Goal: Transaction & Acquisition: Purchase product/service

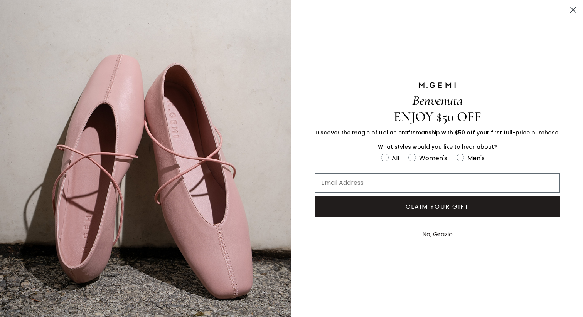
click at [573, 12] on circle "Close dialog" at bounding box center [573, 9] width 13 height 13
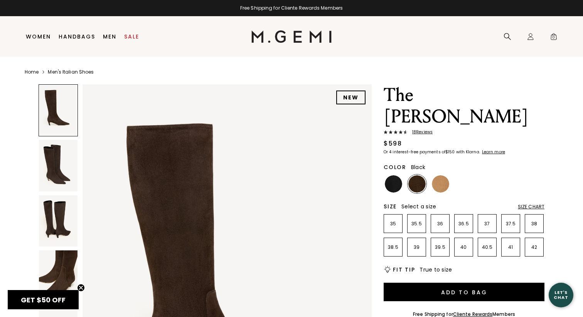
click at [389, 176] on img at bounding box center [393, 184] width 17 height 17
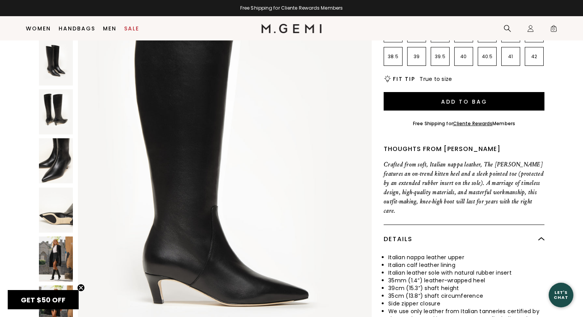
scroll to position [175, 0]
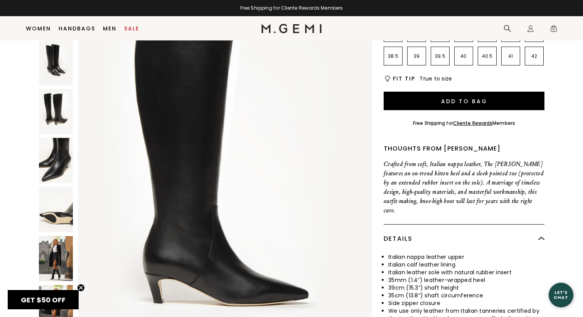
click at [57, 236] on img at bounding box center [56, 258] width 34 height 45
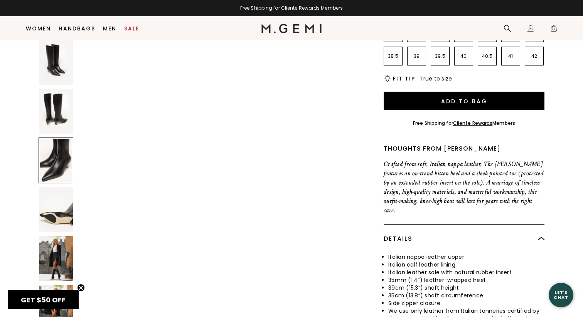
scroll to position [1193, 0]
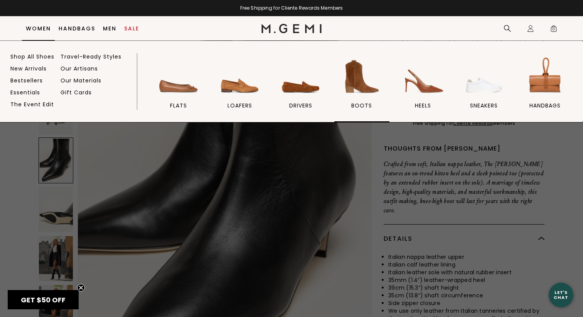
click at [369, 86] on img at bounding box center [361, 76] width 43 height 43
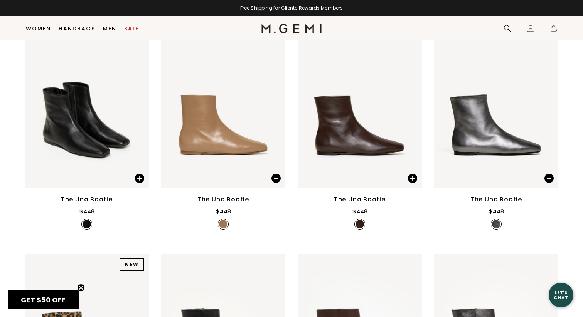
scroll to position [129, 0]
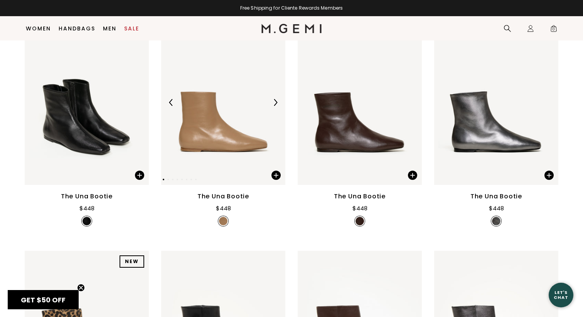
click at [272, 105] on div at bounding box center [275, 102] width 12 height 12
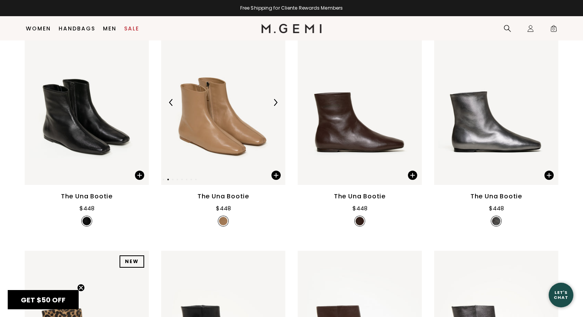
click at [273, 105] on img at bounding box center [275, 102] width 7 height 7
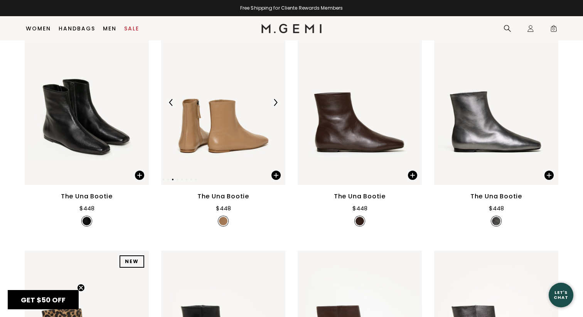
click at [275, 103] on img at bounding box center [275, 102] width 7 height 7
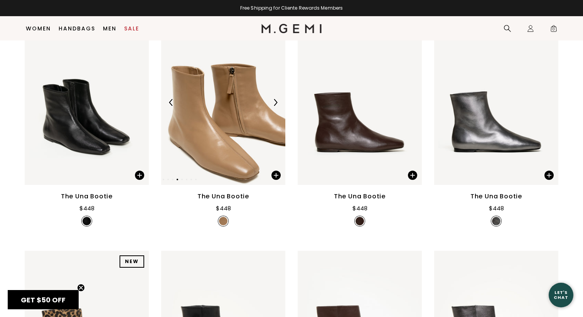
click at [275, 103] on img at bounding box center [275, 102] width 7 height 7
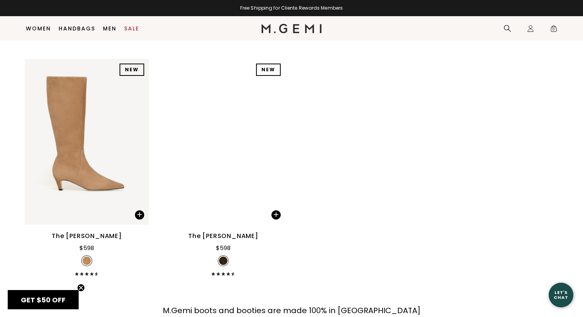
scroll to position [1037, 0]
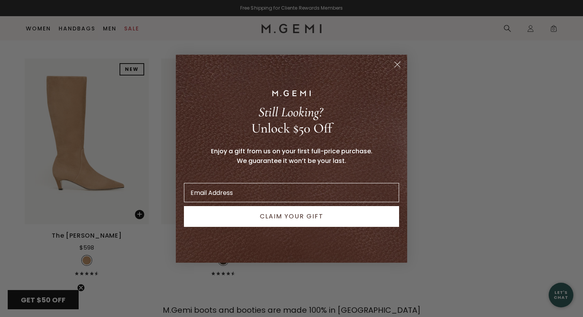
click at [397, 63] on icon "Close dialog" at bounding box center [397, 64] width 5 height 5
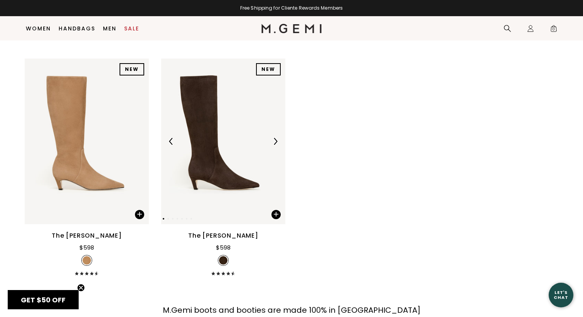
click at [277, 140] on img at bounding box center [275, 141] width 7 height 7
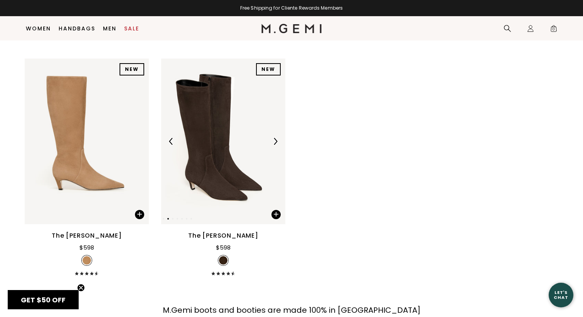
click at [277, 140] on img at bounding box center [275, 141] width 7 height 7
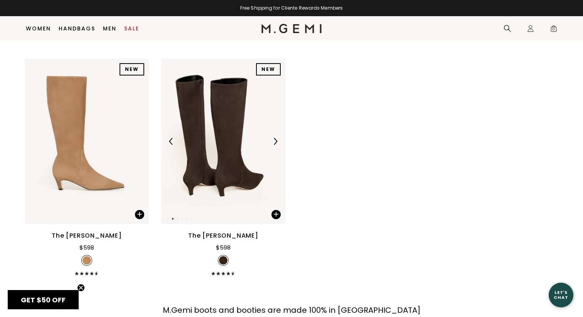
click at [277, 140] on img at bounding box center [275, 141] width 7 height 7
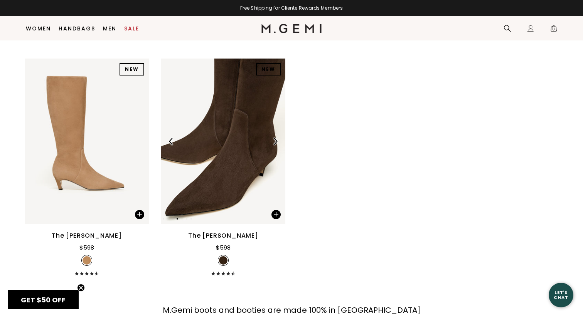
click at [277, 140] on img at bounding box center [275, 141] width 7 height 7
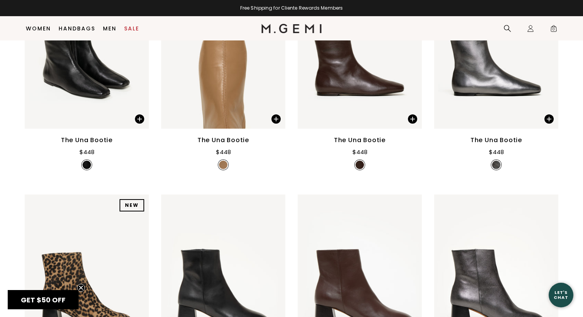
scroll to position [0, 0]
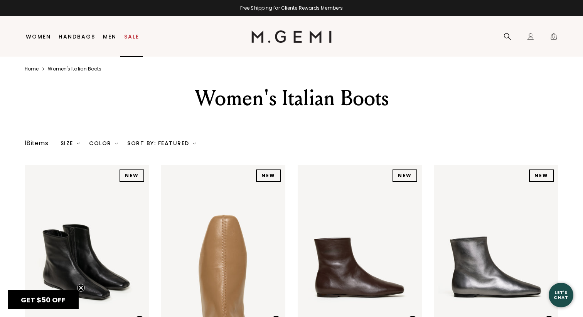
click at [132, 37] on link "Sale" at bounding box center [131, 37] width 15 height 6
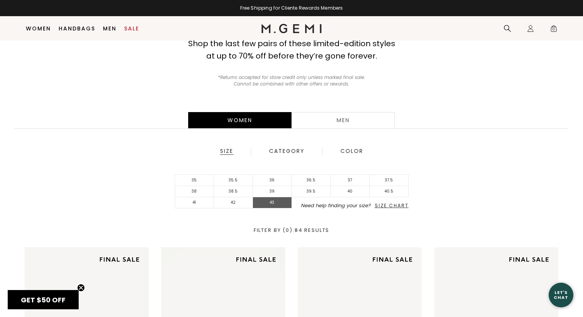
scroll to position [69, 0]
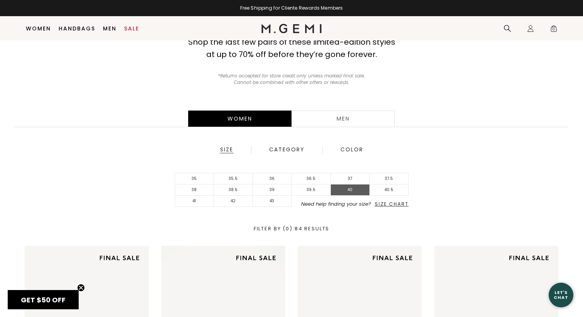
click at [354, 189] on li "40" at bounding box center [350, 190] width 39 height 11
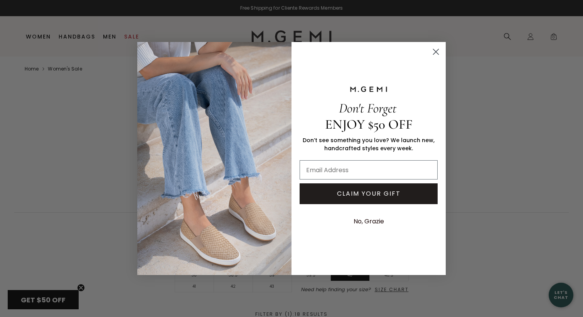
click at [437, 50] on circle "Close dialog" at bounding box center [436, 52] width 13 height 13
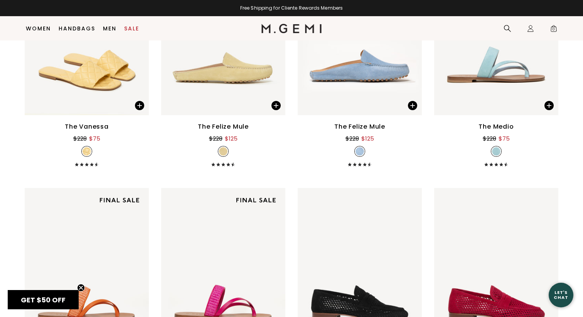
scroll to position [162, 0]
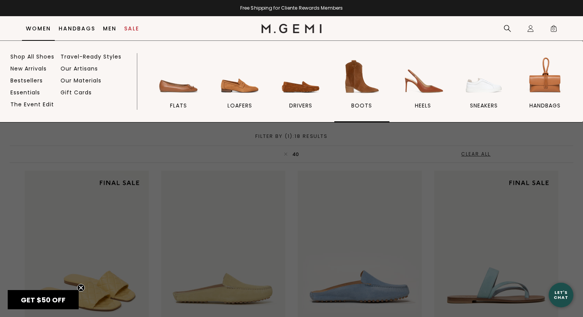
click at [360, 83] on img at bounding box center [361, 76] width 43 height 43
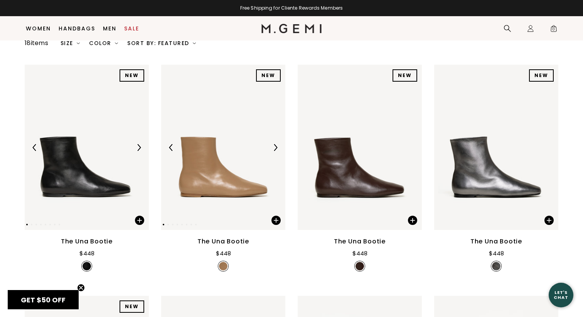
scroll to position [82, 0]
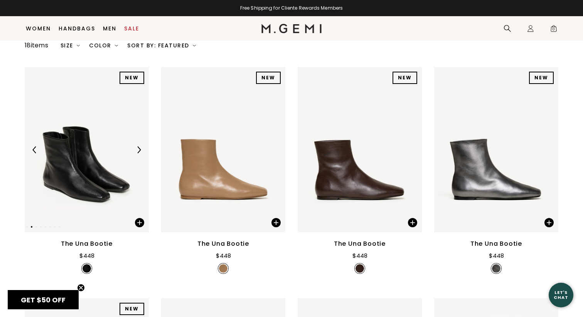
click at [94, 160] on img at bounding box center [87, 149] width 124 height 165
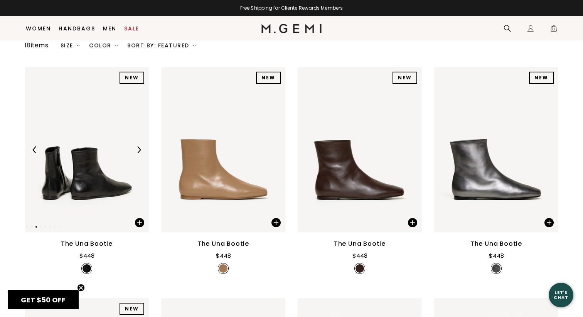
scroll to position [0, 0]
click at [113, 165] on img at bounding box center [87, 149] width 124 height 165
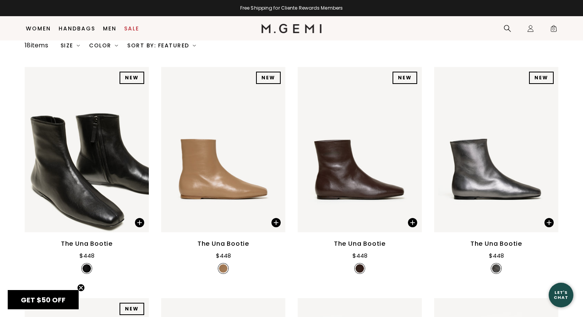
click at [93, 241] on div "The Una Bootie" at bounding box center [87, 244] width 52 height 9
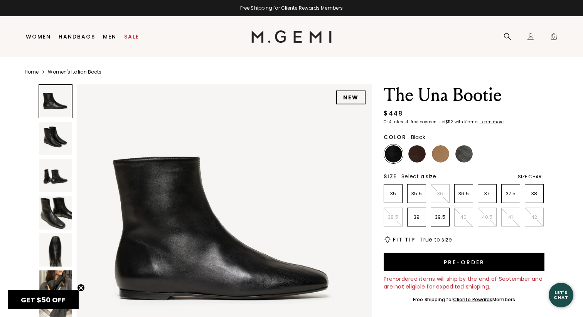
click at [54, 283] on img at bounding box center [55, 287] width 33 height 33
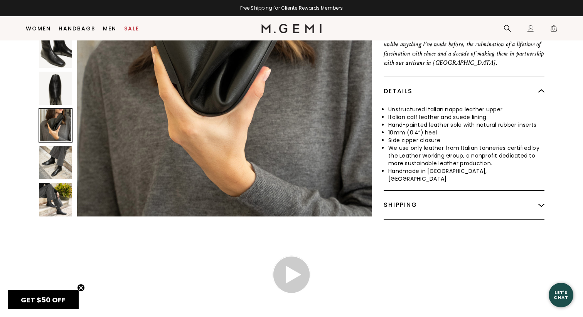
scroll to position [373, 0]
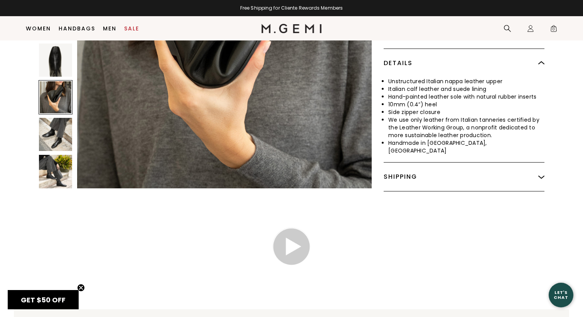
click at [55, 167] on img at bounding box center [55, 171] width 33 height 33
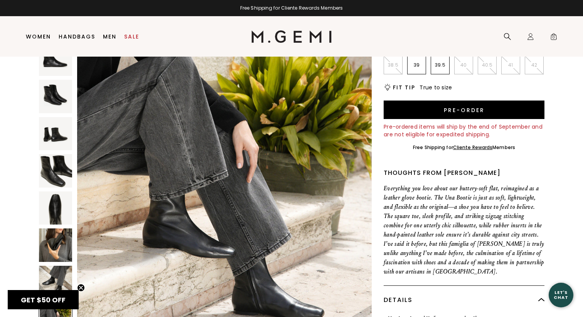
scroll to position [0, 0]
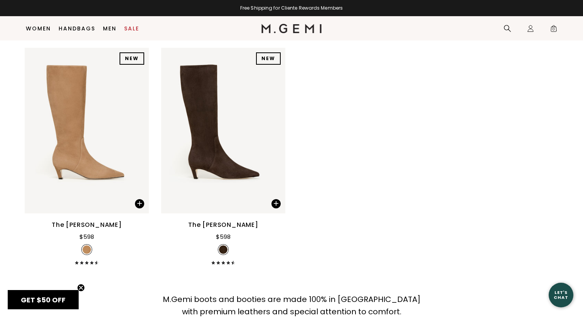
scroll to position [1049, 0]
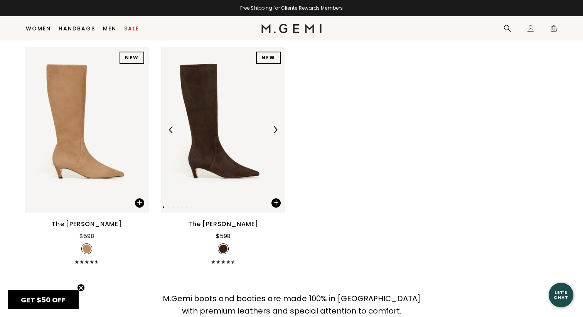
click at [274, 133] on img at bounding box center [275, 130] width 7 height 7
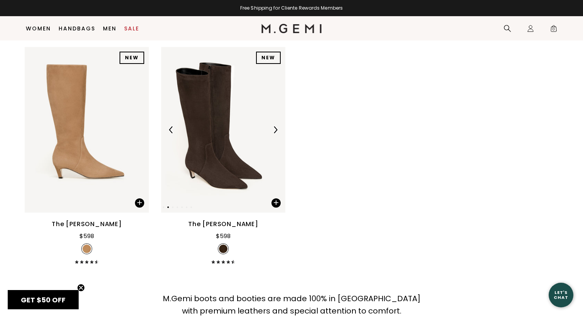
click at [274, 133] on img at bounding box center [275, 130] width 7 height 7
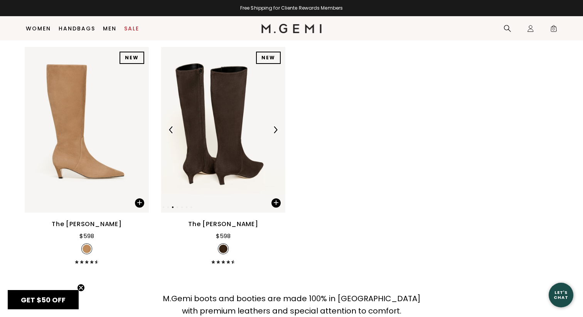
click at [231, 145] on img at bounding box center [223, 129] width 124 height 165
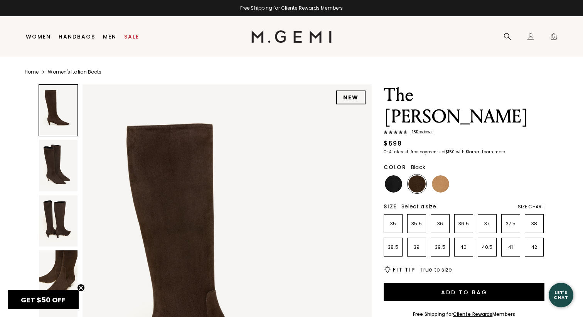
click at [395, 176] on img at bounding box center [393, 184] width 17 height 17
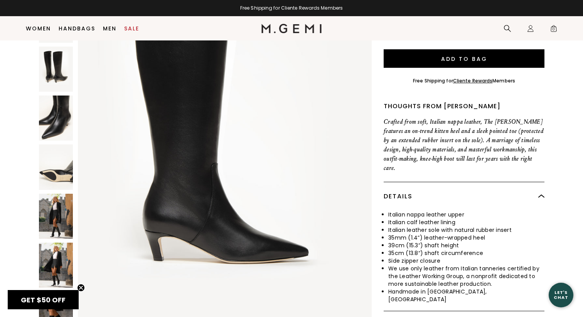
scroll to position [229, 0]
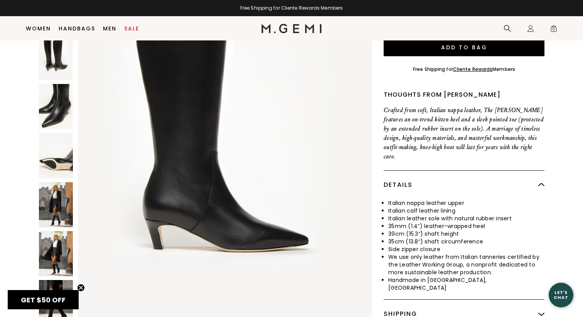
click at [58, 182] on img at bounding box center [56, 204] width 34 height 45
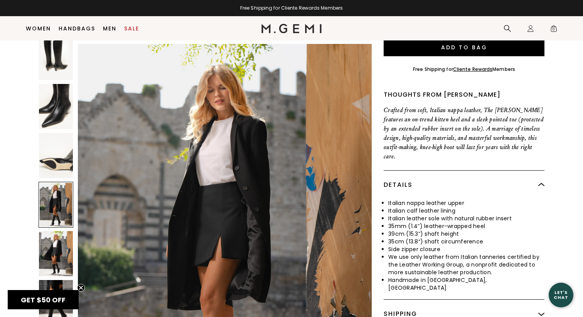
scroll to position [1879, 0]
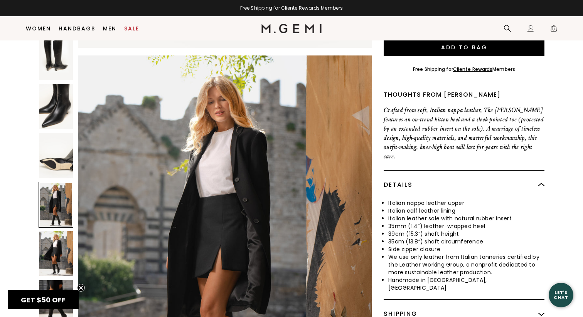
click at [302, 28] on img at bounding box center [292, 28] width 61 height 9
